Goal: Transaction & Acquisition: Purchase product/service

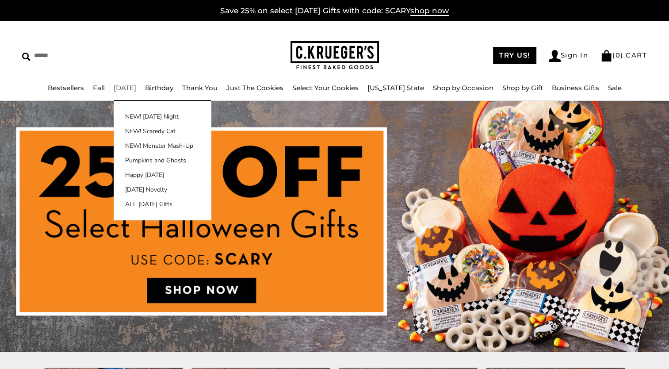
click at [136, 88] on link "[DATE]" at bounding box center [125, 88] width 23 height 8
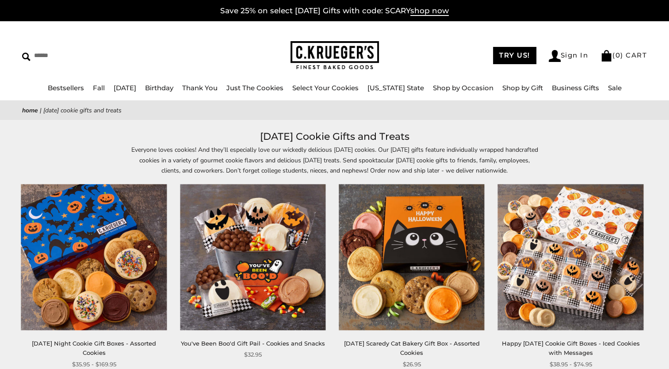
click at [362, 57] on img at bounding box center [334, 55] width 88 height 29
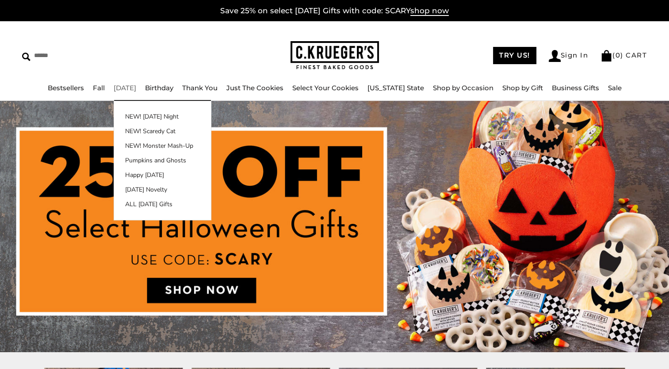
click at [136, 92] on li "Halloween NEW! Halloween Night NEW! Scaredy Cat NEW! Monster Mash-Up Pumpkins a…" at bounding box center [125, 88] width 23 height 11
click at [136, 88] on link "[DATE]" at bounding box center [125, 88] width 23 height 8
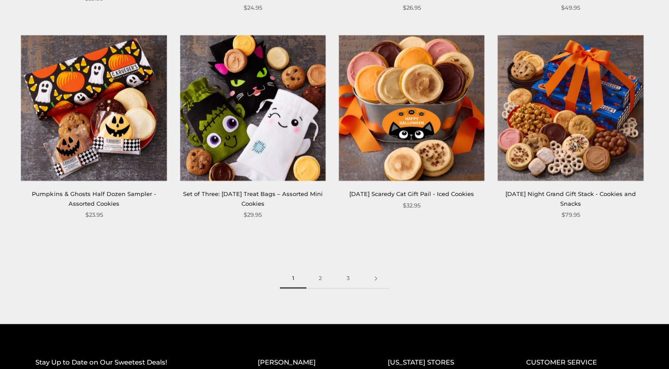
scroll to position [1194, 0]
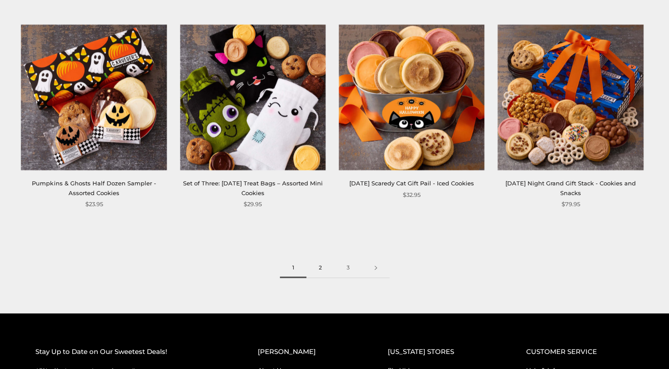
click at [317, 262] on link "2" at bounding box center [320, 268] width 28 height 20
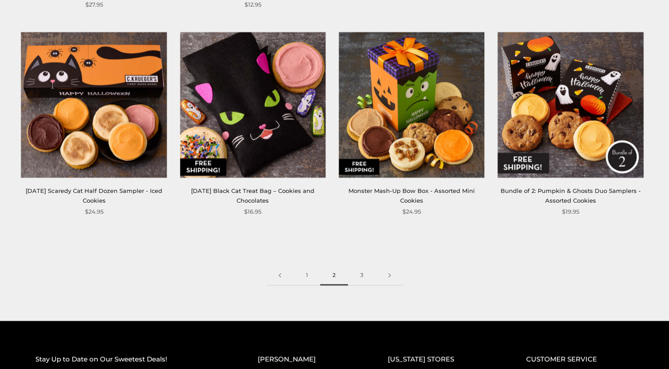
scroll to position [1194, 0]
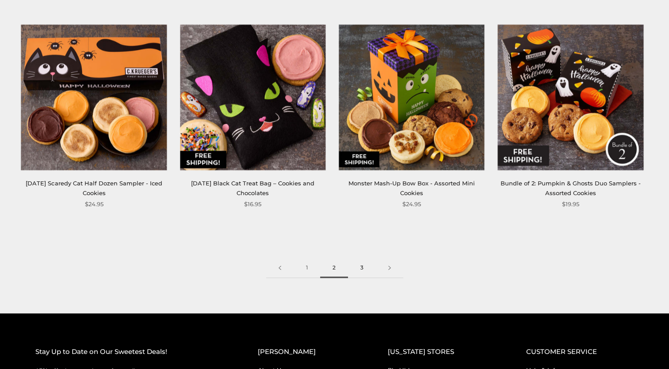
click at [366, 268] on link "3" at bounding box center [362, 268] width 28 height 20
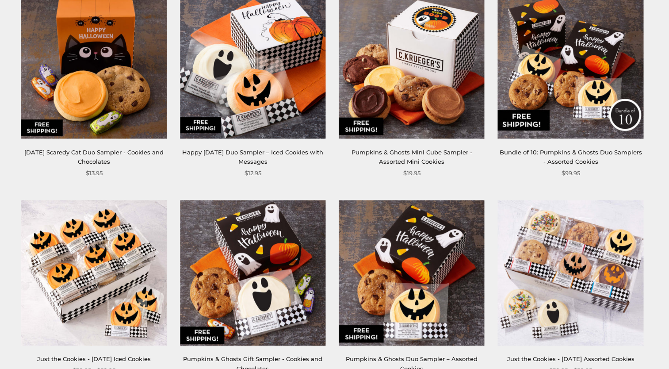
scroll to position [486, 0]
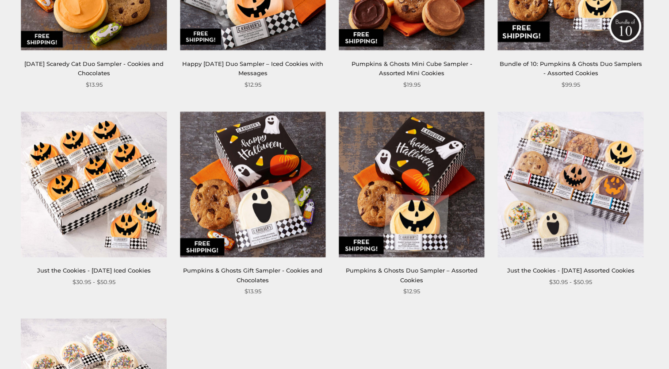
click at [563, 193] on img at bounding box center [570, 183] width 145 height 145
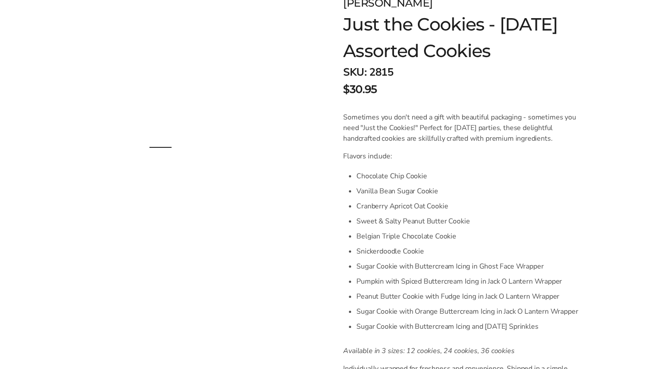
scroll to position [177, 0]
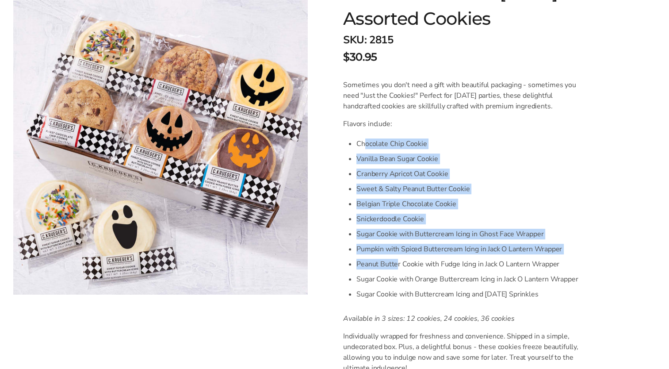
drag, startPoint x: 366, startPoint y: 148, endPoint x: 396, endPoint y: 271, distance: 127.4
click at [396, 271] on ul "Chocolate Chip Cookie Vanilla Bean Sugar Cookie Cranberry Apricot Oat Cookie Sw…" at bounding box center [470, 218] width 229 height 165
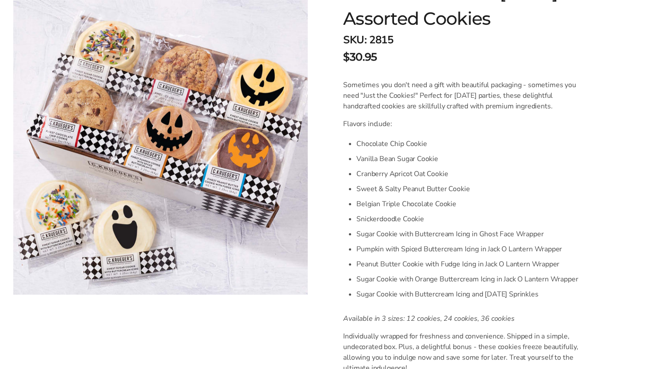
drag, startPoint x: 396, startPoint y: 271, endPoint x: 416, endPoint y: 298, distance: 33.2
click at [416, 298] on li "Sugar Cookie with Buttercream Icing and Halloween Sprinkles" at bounding box center [470, 293] width 229 height 15
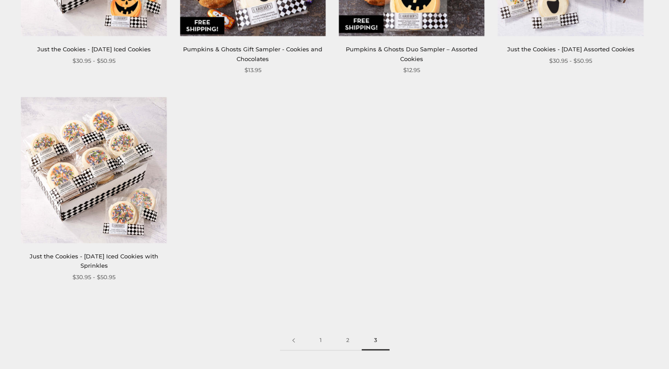
click at [118, 149] on img at bounding box center [93, 169] width 145 height 145
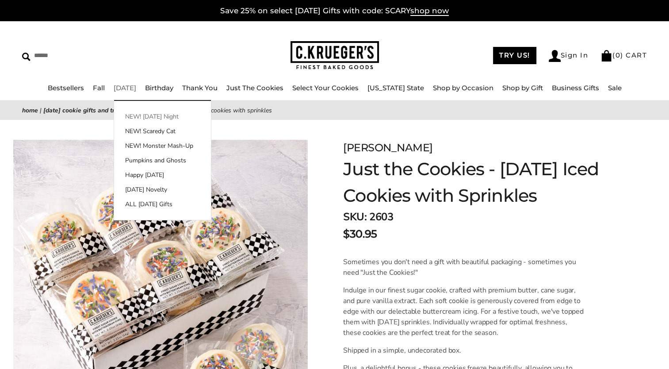
click at [157, 115] on link "NEW! [DATE] Night" at bounding box center [162, 116] width 97 height 9
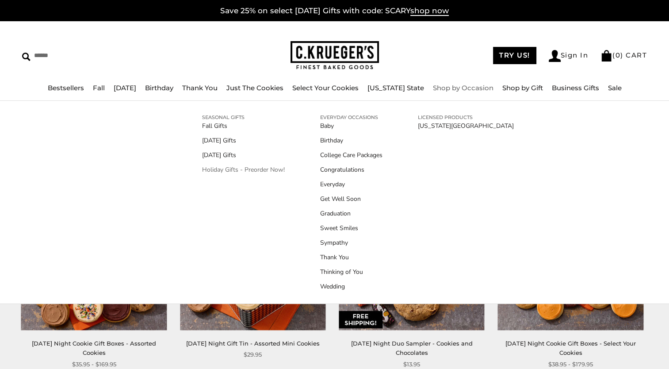
click at [256, 168] on link "Holiday Gifts - Preorder Now!" at bounding box center [243, 169] width 83 height 9
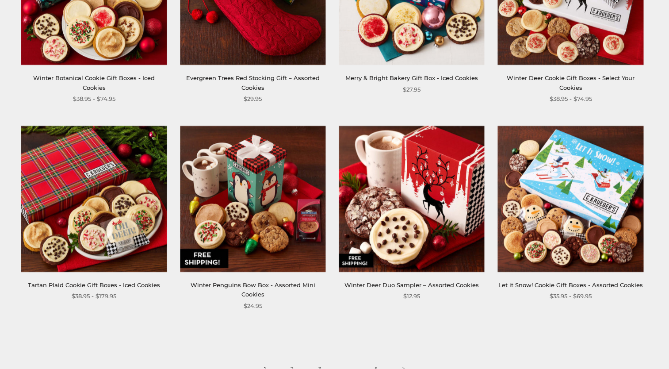
scroll to position [1326, 0]
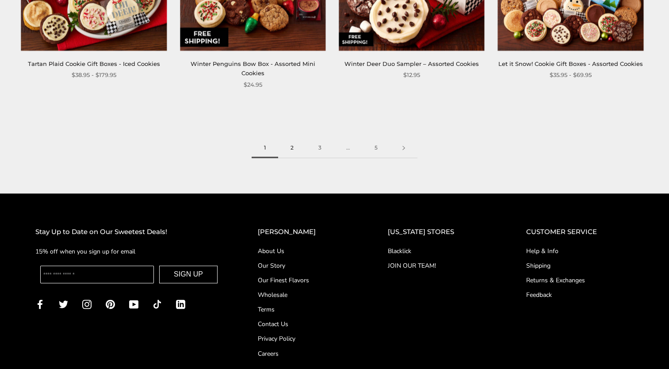
click at [297, 152] on link "2" at bounding box center [292, 148] width 28 height 20
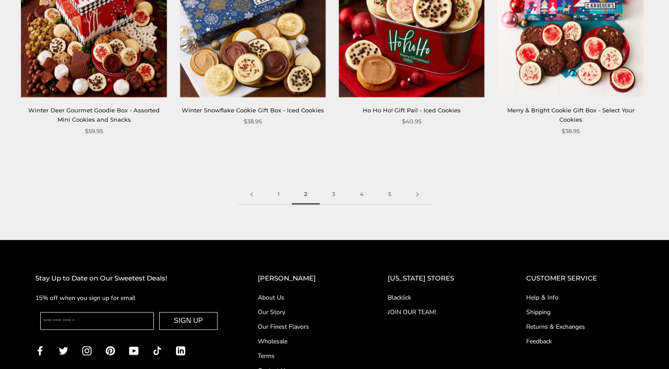
scroll to position [1282, 0]
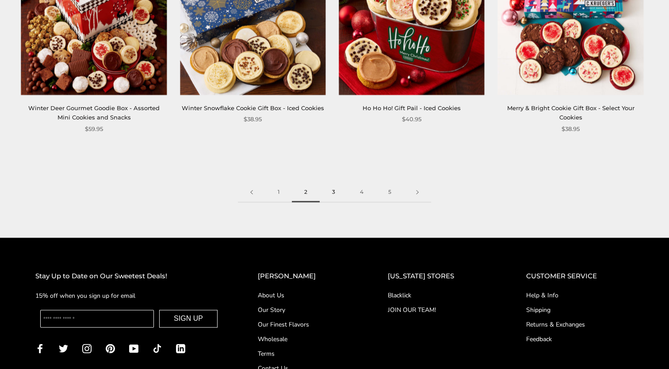
click at [337, 191] on link "3" at bounding box center [334, 192] width 28 height 20
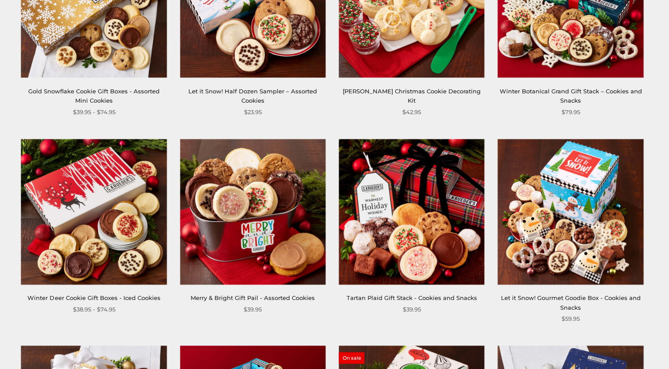
scroll to position [221, 0]
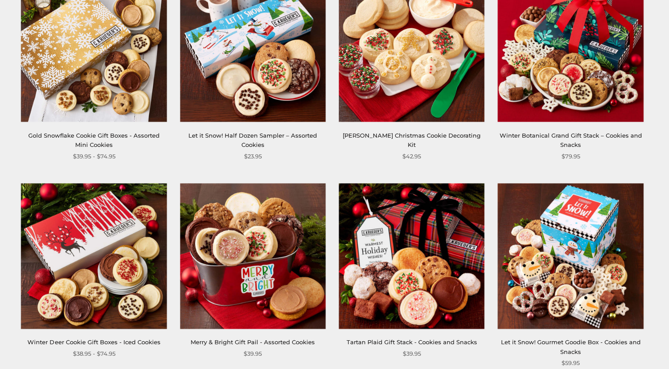
click at [404, 77] on img at bounding box center [411, 48] width 145 height 145
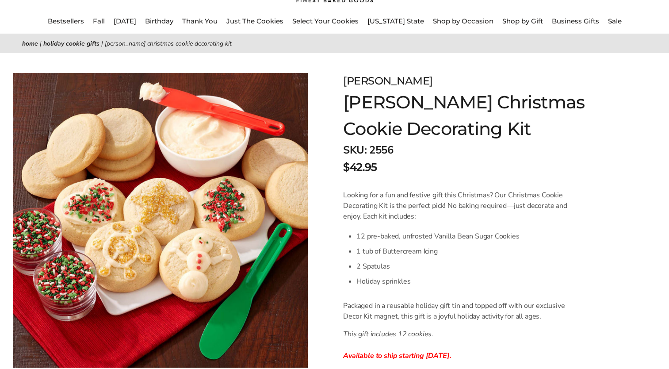
scroll to position [88, 0]
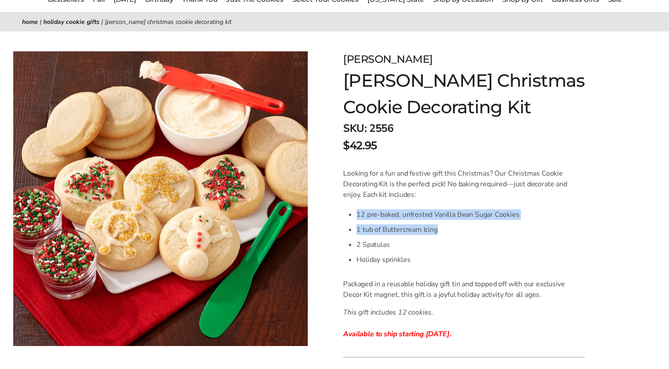
drag, startPoint x: 356, startPoint y: 217, endPoint x: 492, endPoint y: 234, distance: 137.3
click at [492, 234] on ul "12 pre-baked, unfrosted Vanilla Bean Sugar Cookies 1 tub of Buttercream Icing 2…" at bounding box center [470, 237] width 229 height 60
drag, startPoint x: 492, startPoint y: 234, endPoint x: 448, endPoint y: 236, distance: 44.7
click at [451, 236] on li "1 tub of Buttercream Icing" at bounding box center [470, 229] width 229 height 15
click at [390, 237] on li "2 Spatulas" at bounding box center [470, 244] width 229 height 15
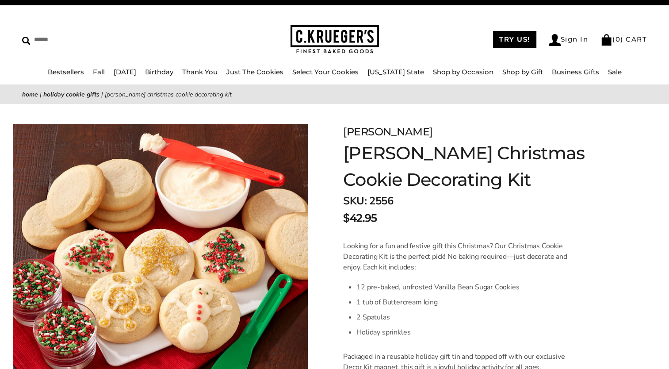
scroll to position [0, 0]
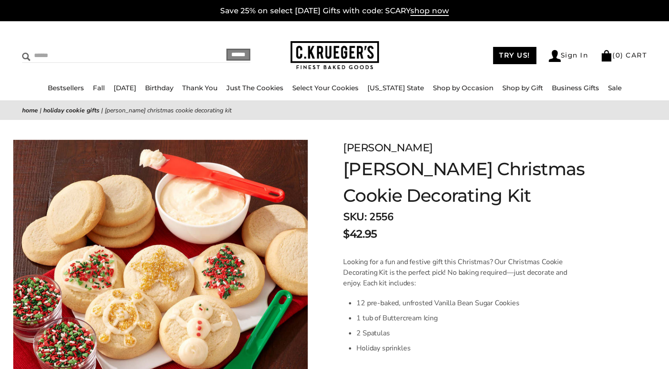
click at [50, 54] on input "Search" at bounding box center [96, 56] width 148 height 14
type input "***"
click at [226, 49] on input "******" at bounding box center [238, 55] width 24 height 12
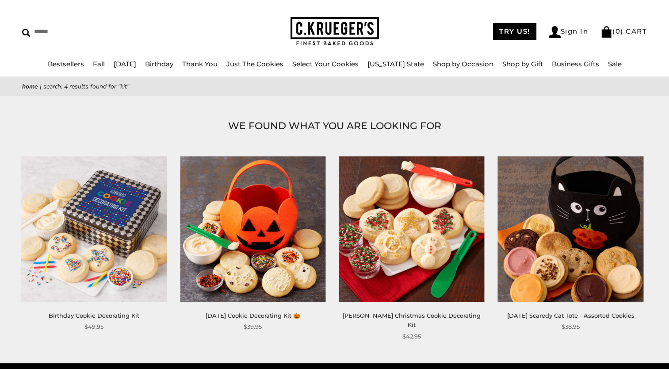
scroll to position [44, 0]
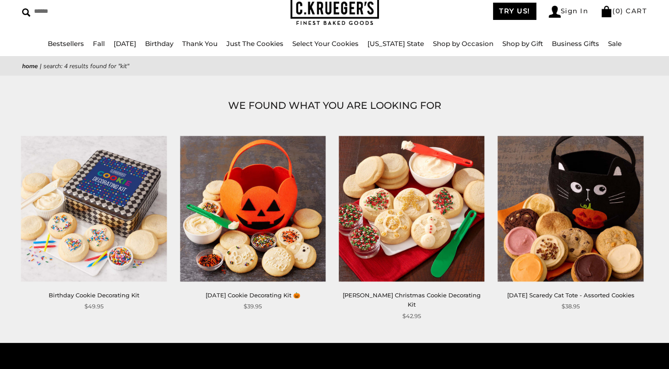
click at [276, 195] on img at bounding box center [252, 208] width 145 height 145
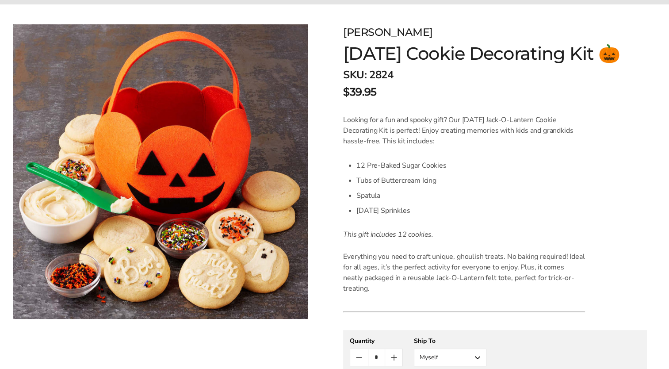
scroll to position [133, 0]
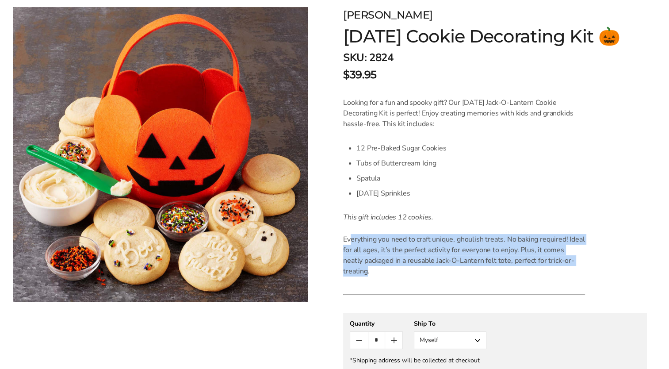
drag, startPoint x: 350, startPoint y: 268, endPoint x: 573, endPoint y: 286, distance: 223.5
click at [573, 276] on p "Everything you need to craft unique, ghoulish treats. No baking required! Ideal…" at bounding box center [464, 255] width 242 height 42
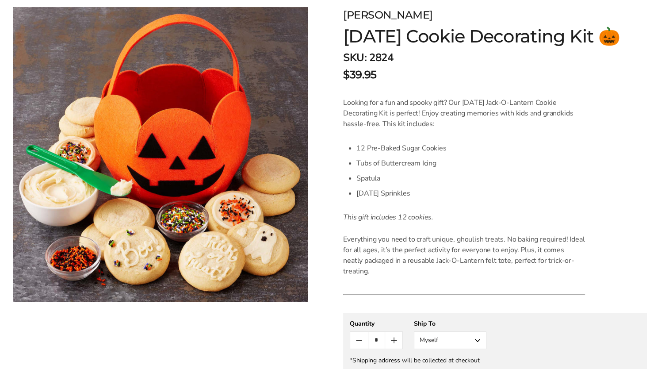
drag, startPoint x: 573, startPoint y: 286, endPoint x: 571, endPoint y: 296, distance: 10.3
click at [571, 296] on form "[PERSON_NAME] [DATE] Cookie Decorating Kit 🎃 SKU: 2824 $39.95 / Looking for a f…" at bounding box center [495, 263] width 304 height 513
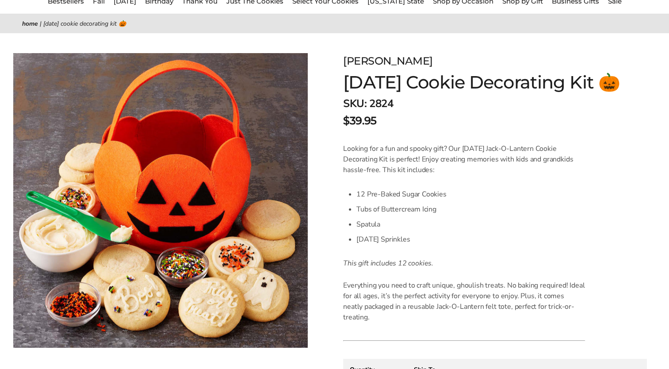
scroll to position [44, 0]
